Goal: Information Seeking & Learning: Learn about a topic

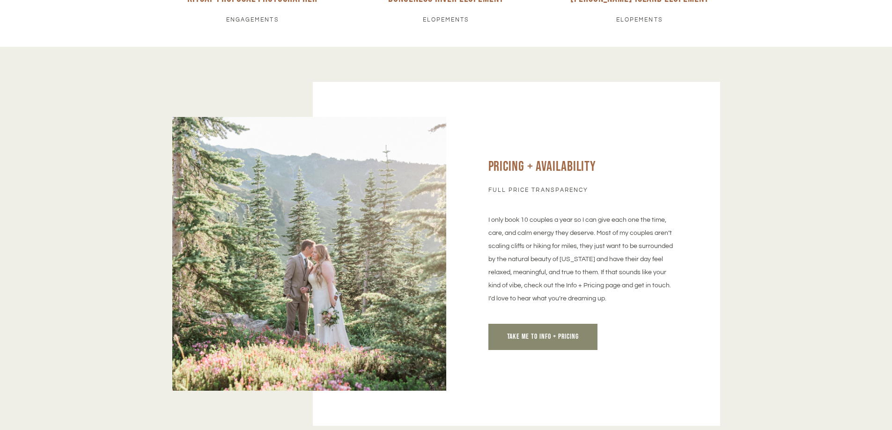
scroll to position [4449, 0]
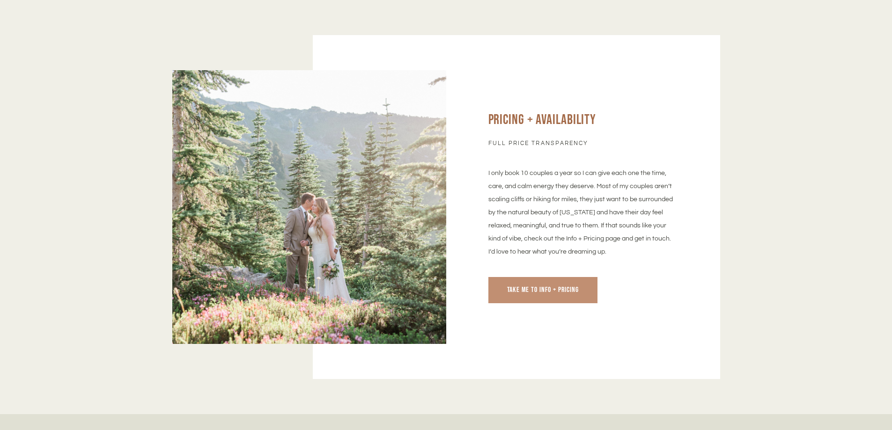
click at [557, 286] on span "Take me to info + Pricing" at bounding box center [543, 290] width 72 height 9
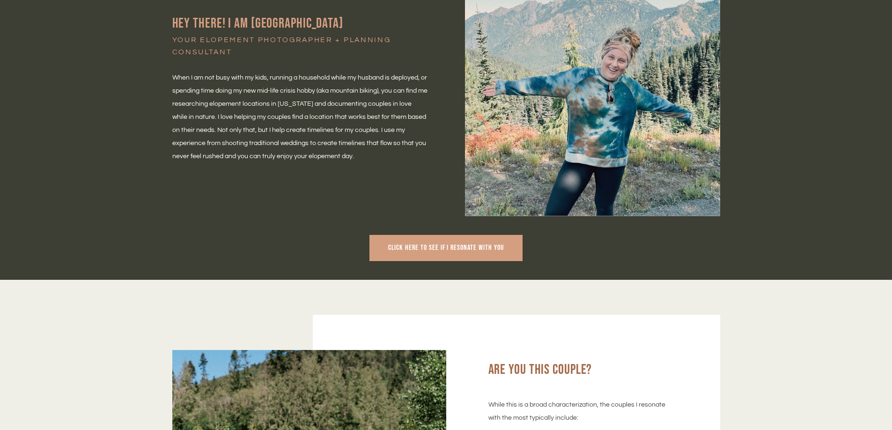
scroll to position [421, 0]
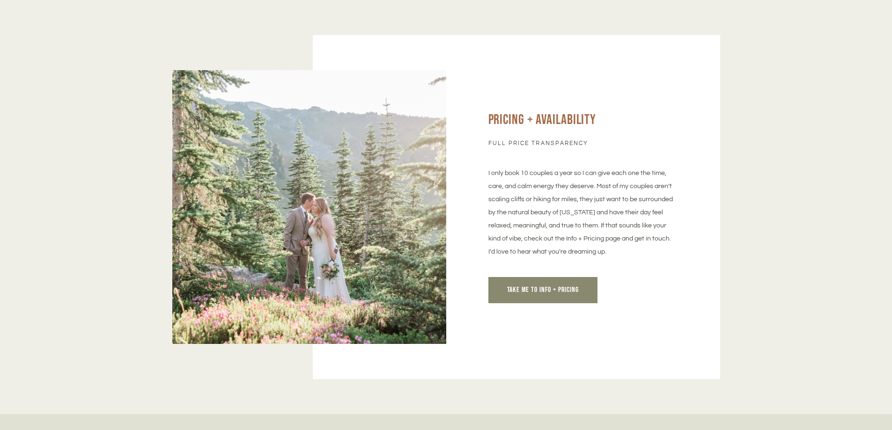
scroll to position [4449, 0]
